Goal: Find specific page/section: Find specific page/section

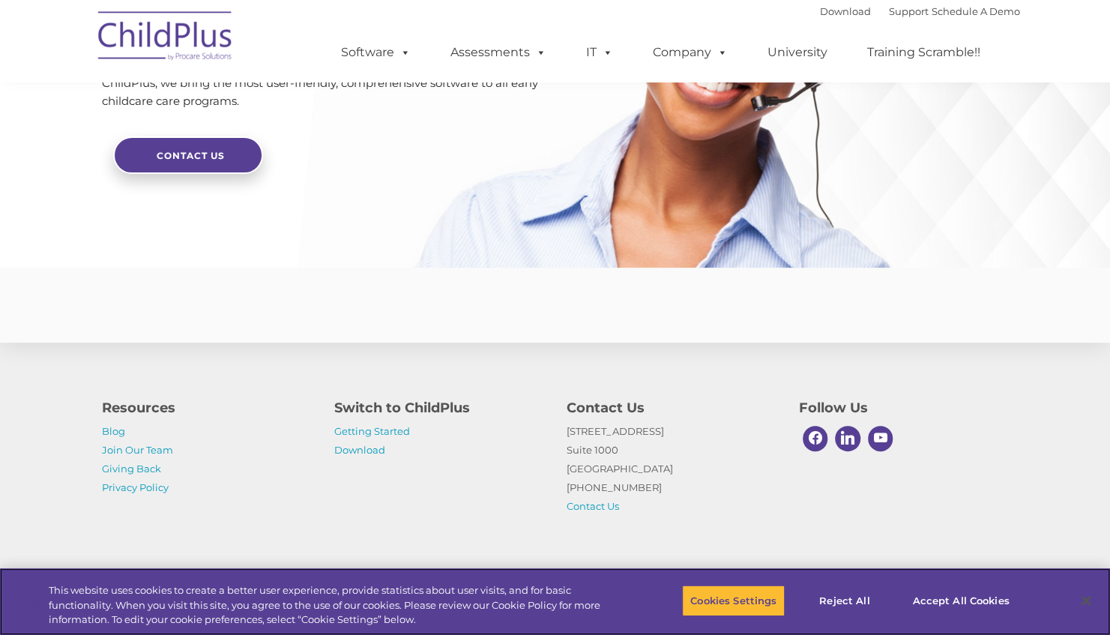
scroll to position [3586, 0]
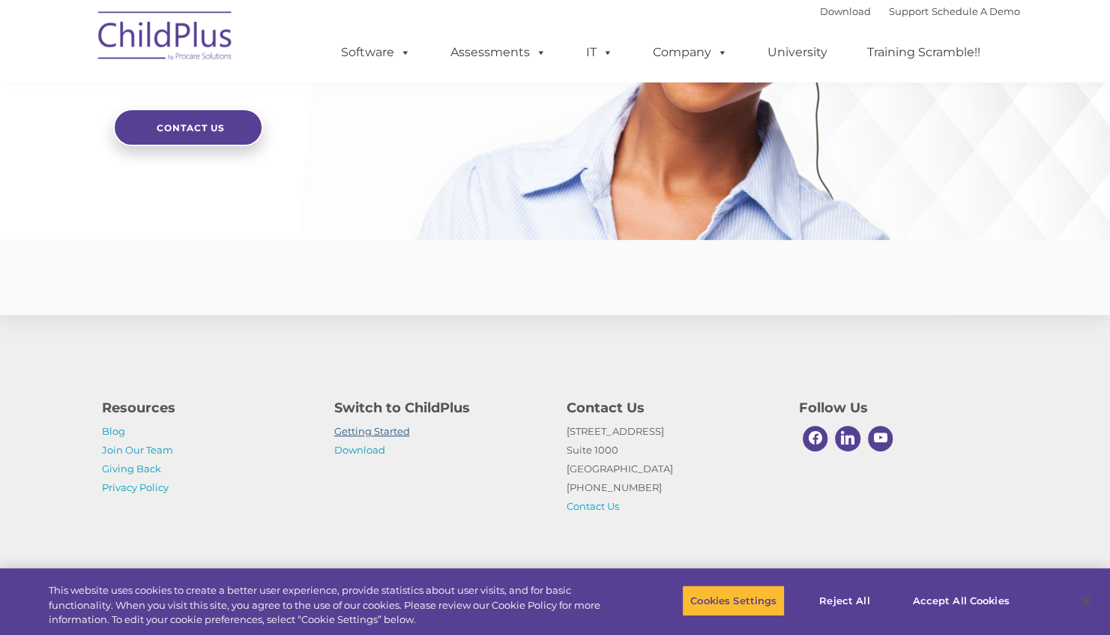
click at [392, 434] on link "Getting Started" at bounding box center [372, 431] width 76 height 12
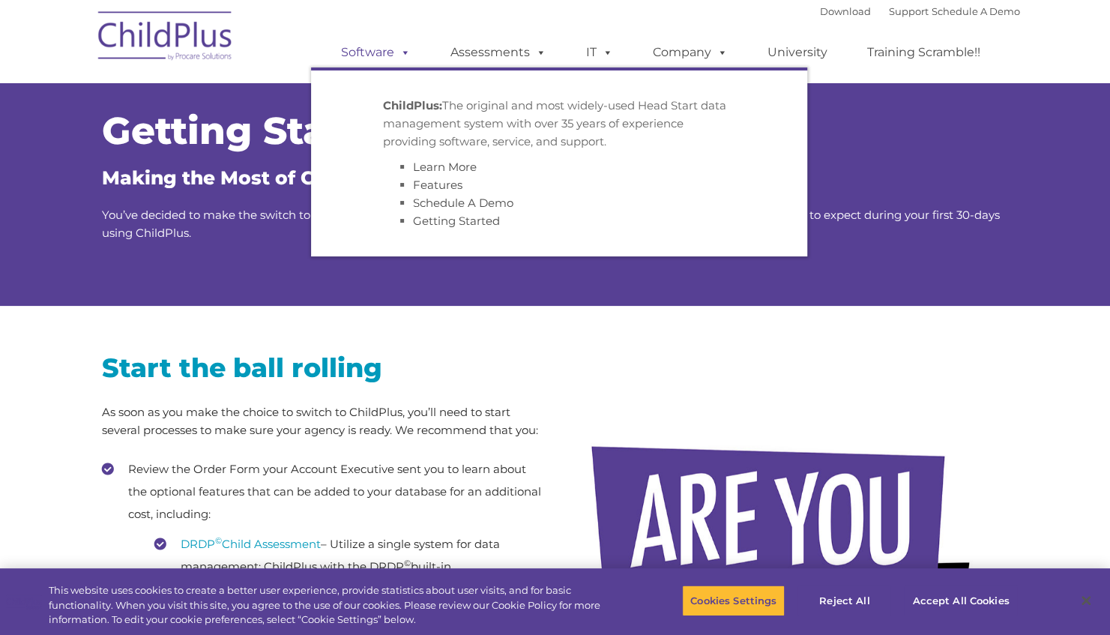
click at [384, 67] on link "Software" at bounding box center [376, 52] width 100 height 30
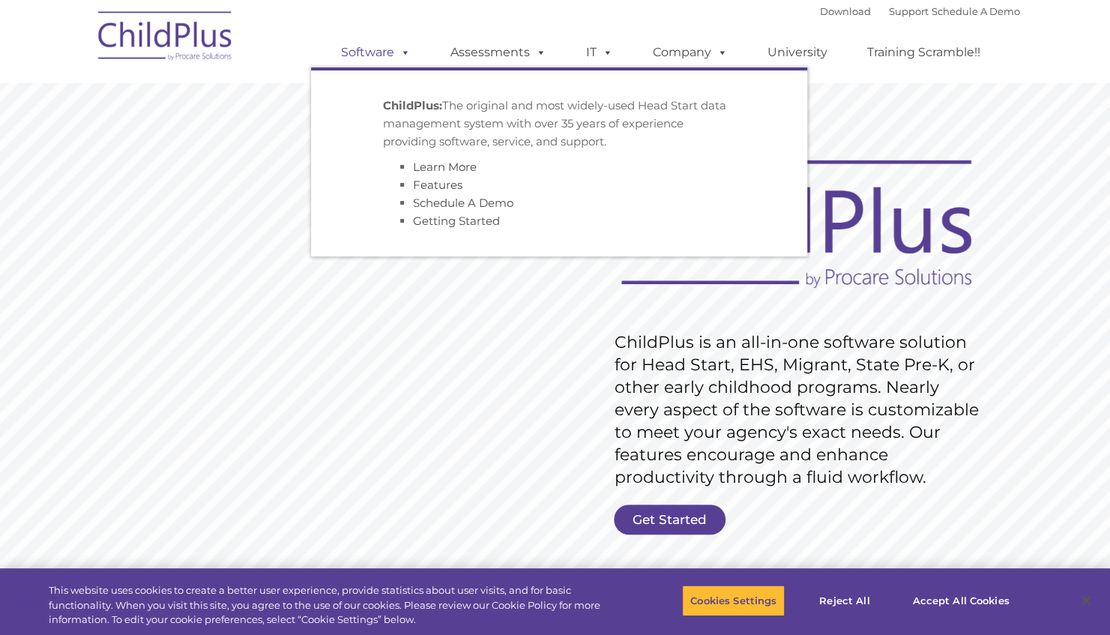
click at [381, 54] on link "Software" at bounding box center [376, 52] width 100 height 30
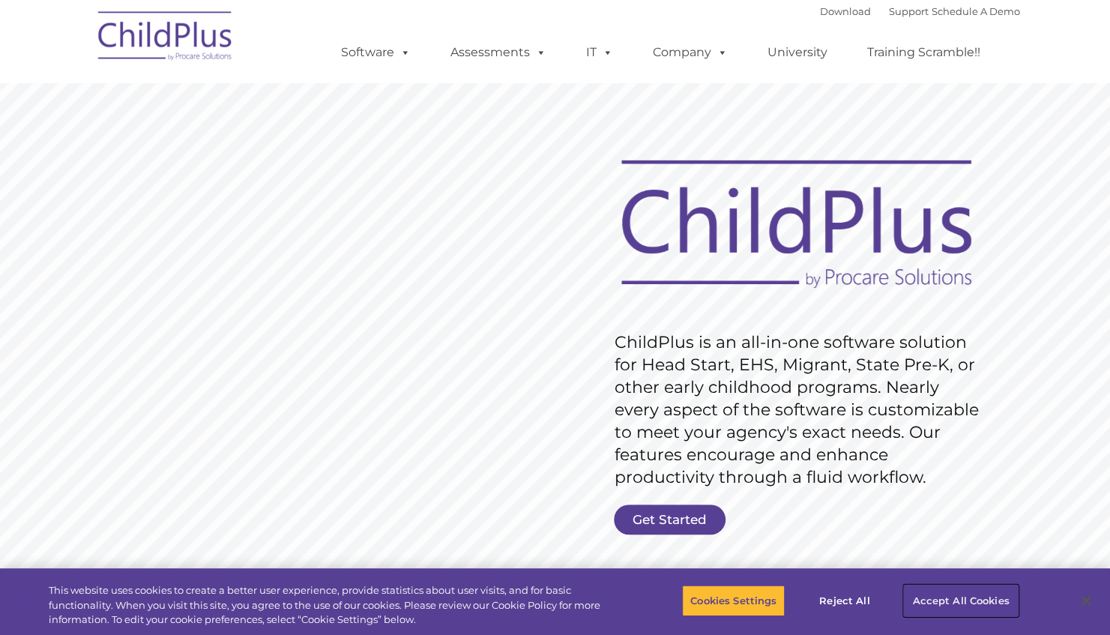
click at [946, 600] on button "Accept All Cookies" at bounding box center [960, 600] width 113 height 31
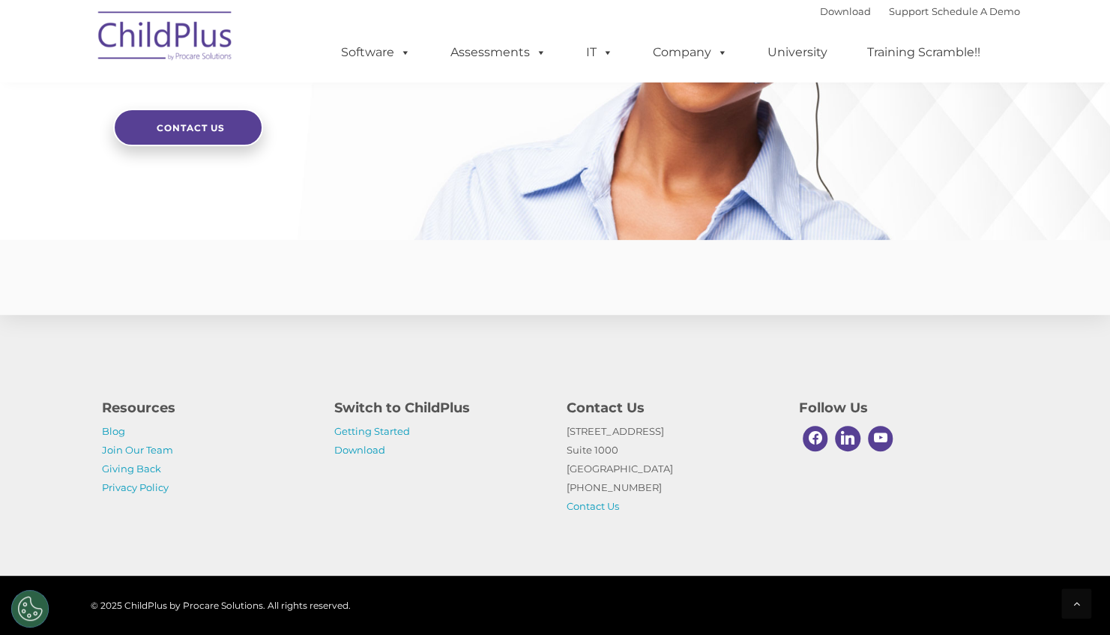
scroll to position [3586, 0]
